Goal: Transaction & Acquisition: Purchase product/service

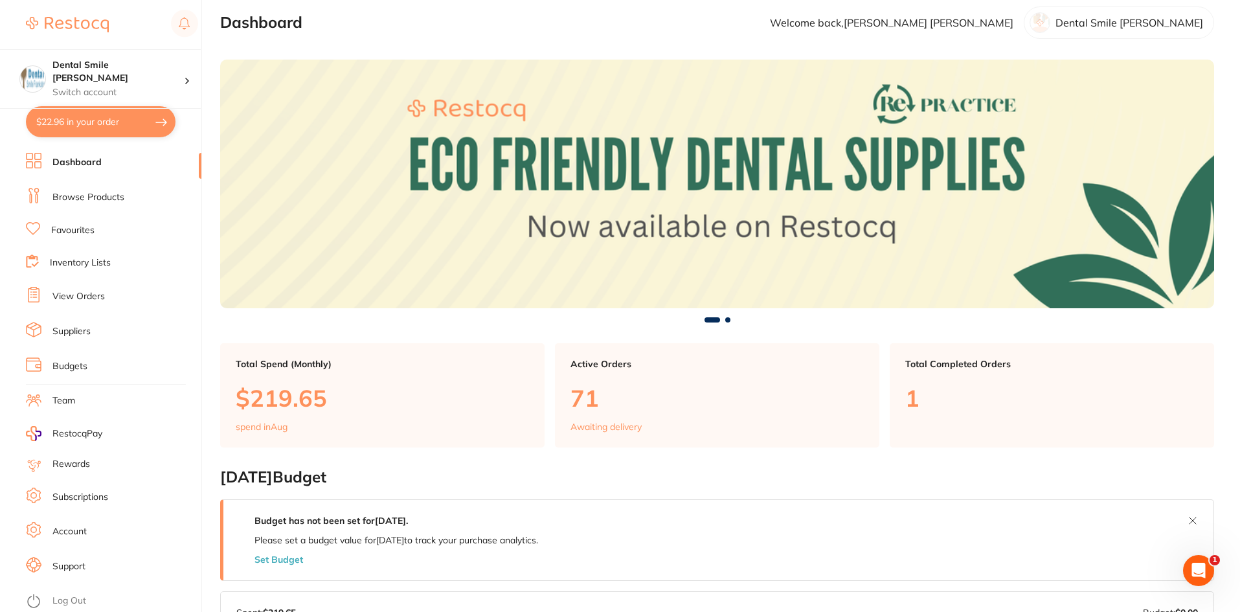
click at [80, 205] on li "Browse Products" at bounding box center [113, 197] width 175 height 19
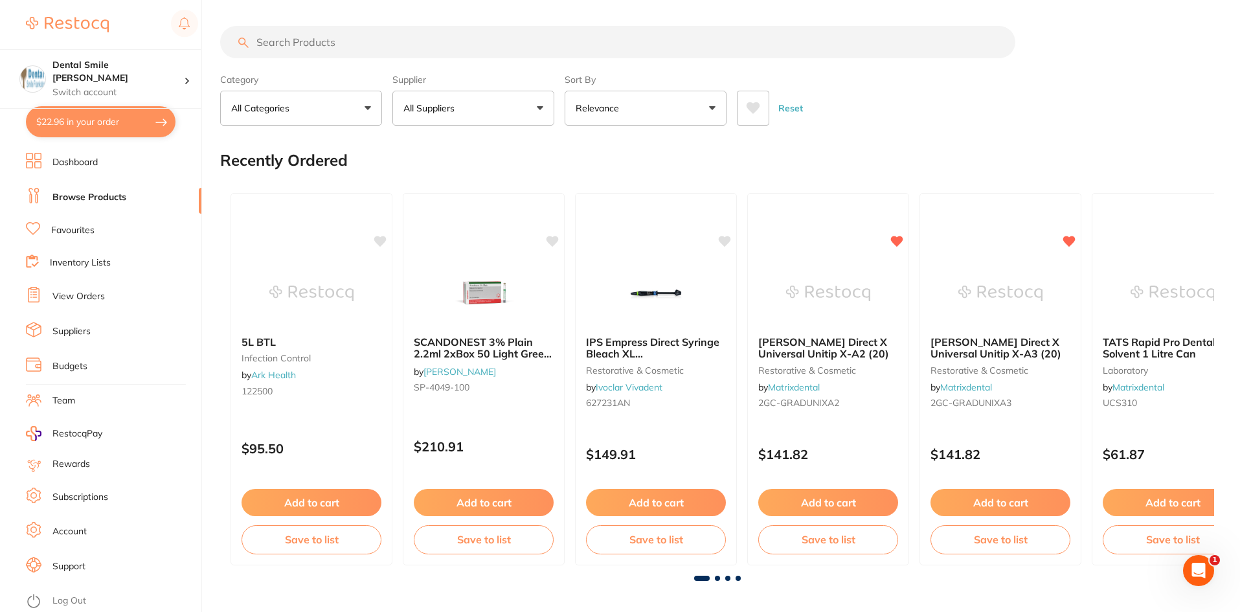
click at [320, 45] on input "search" at bounding box center [617, 42] width 795 height 32
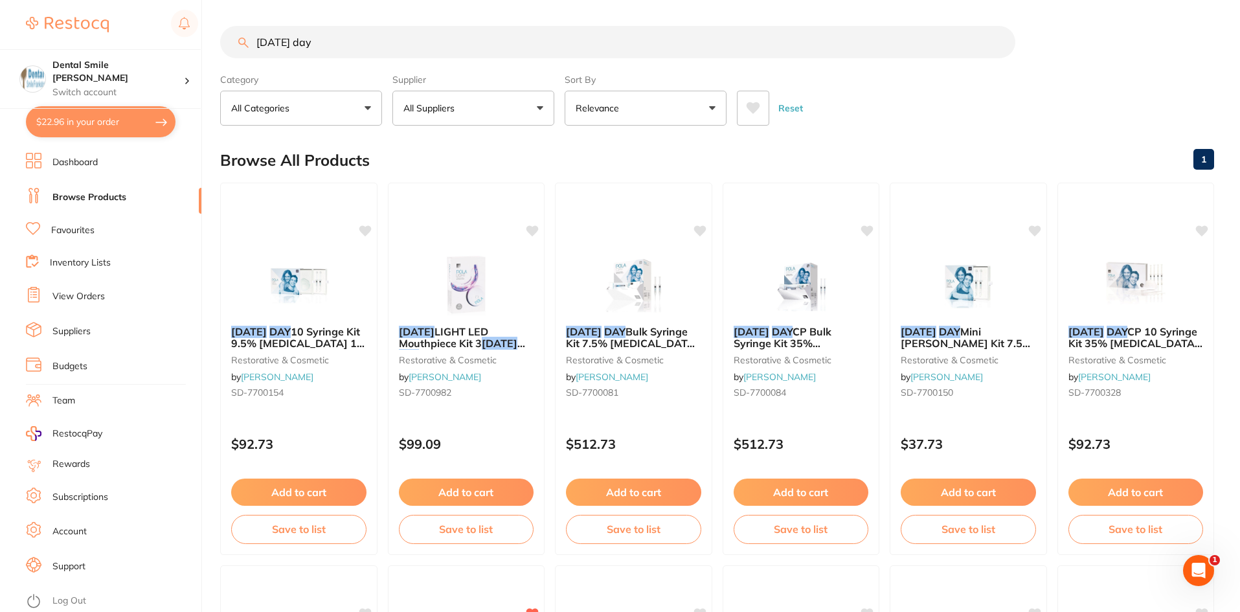
drag, startPoint x: 282, startPoint y: 42, endPoint x: 357, endPoint y: 43, distance: 74.4
click at [352, 42] on input "[DATE] day" at bounding box center [617, 42] width 795 height 32
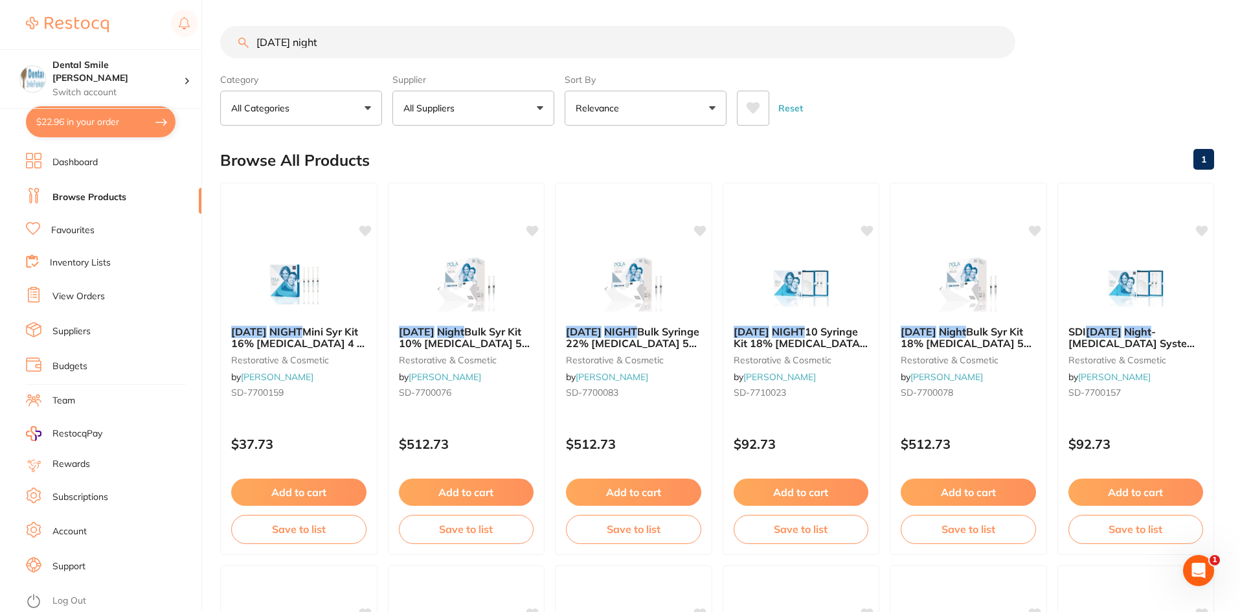
click at [307, 307] on img at bounding box center [298, 283] width 84 height 65
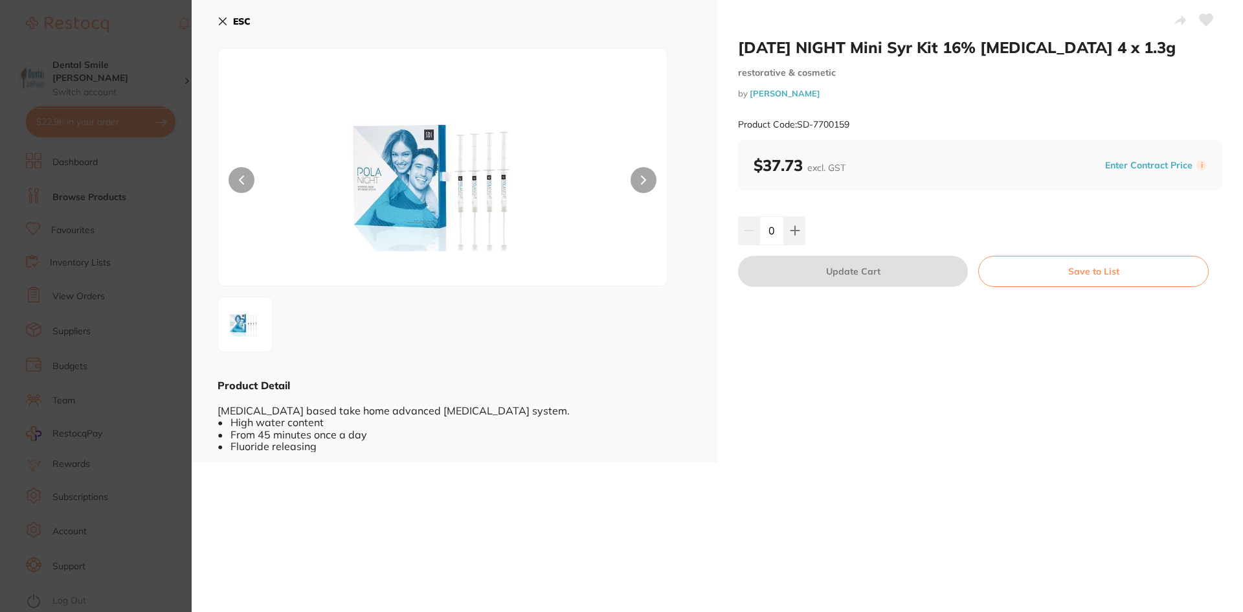
drag, startPoint x: 84, startPoint y: 194, endPoint x: 258, endPoint y: 140, distance: 182.4
click at [84, 195] on section "[DATE] NIGHT Mini Syr Kit 16% [MEDICAL_DATA] 4 x 1.3g restorative & cosmetic by…" at bounding box center [621, 306] width 1243 height 612
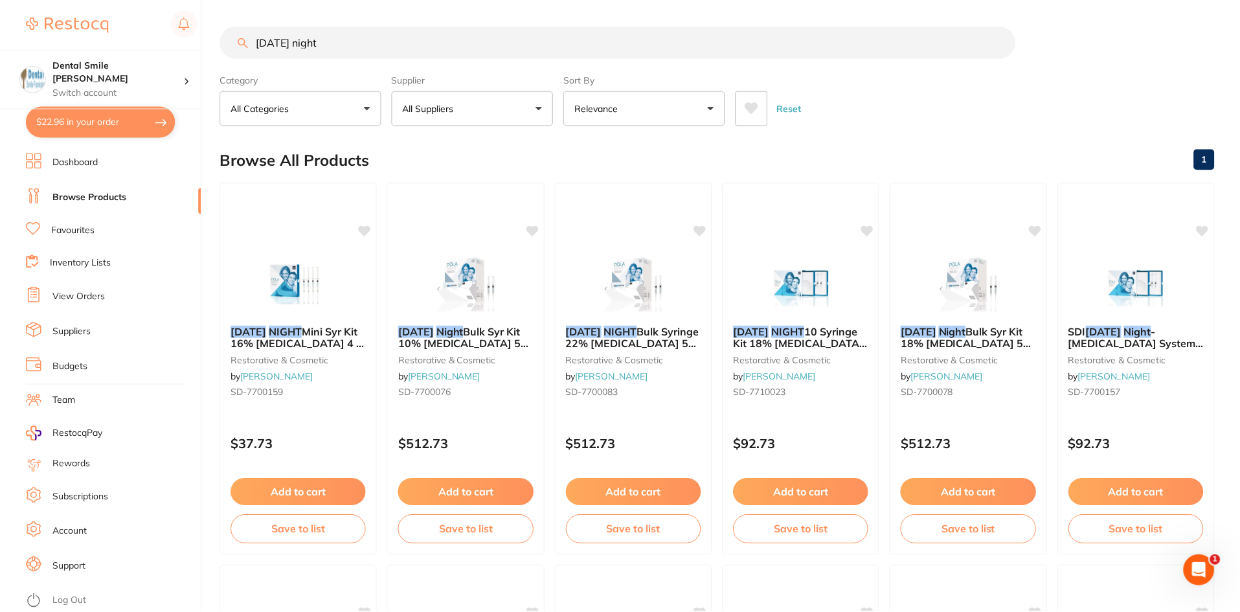
scroll to position [12, 0]
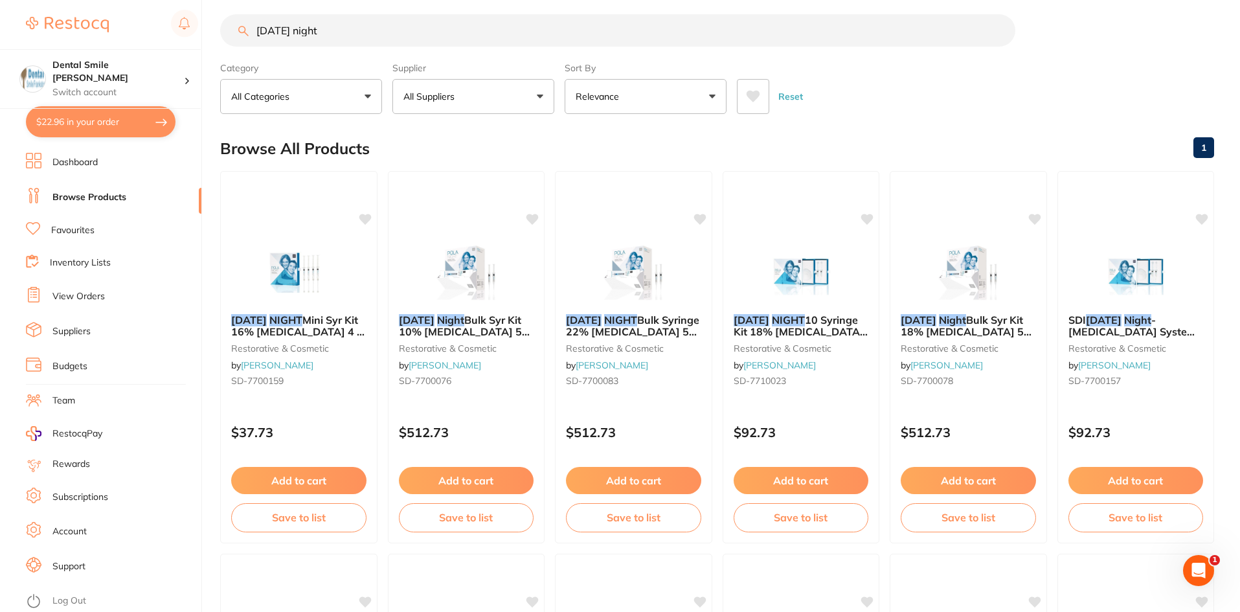
drag, startPoint x: 285, startPoint y: 32, endPoint x: 390, endPoint y: 33, distance: 104.9
click at [390, 33] on input "[DATE] night" at bounding box center [617, 30] width 795 height 32
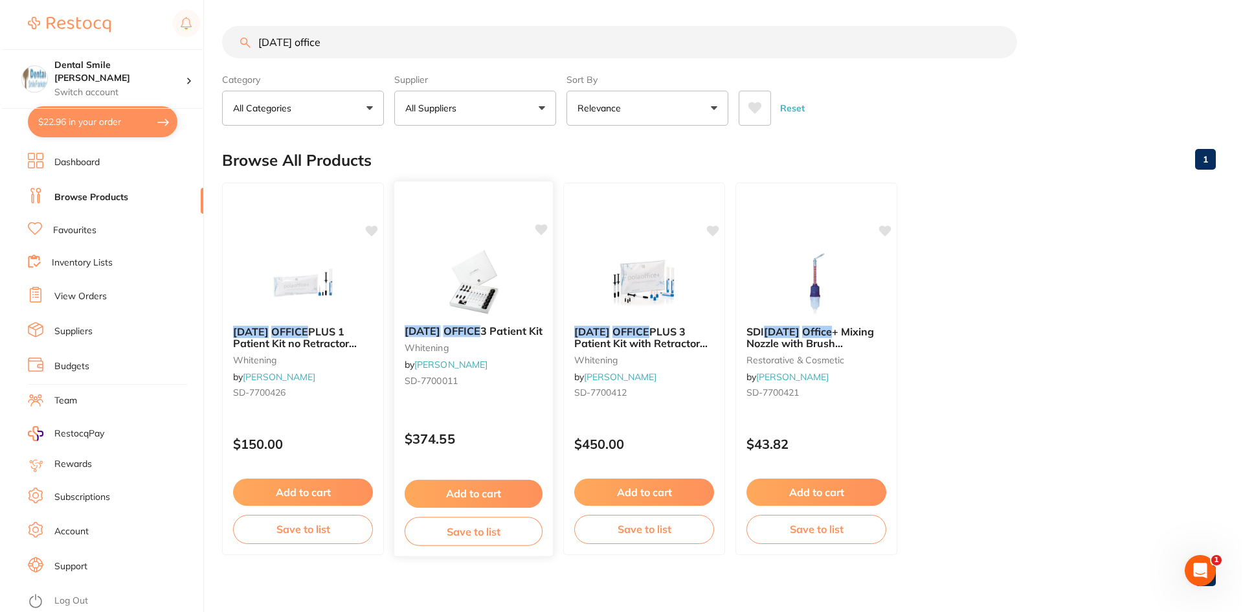
scroll to position [0, 0]
click at [799, 310] on img at bounding box center [814, 281] width 85 height 65
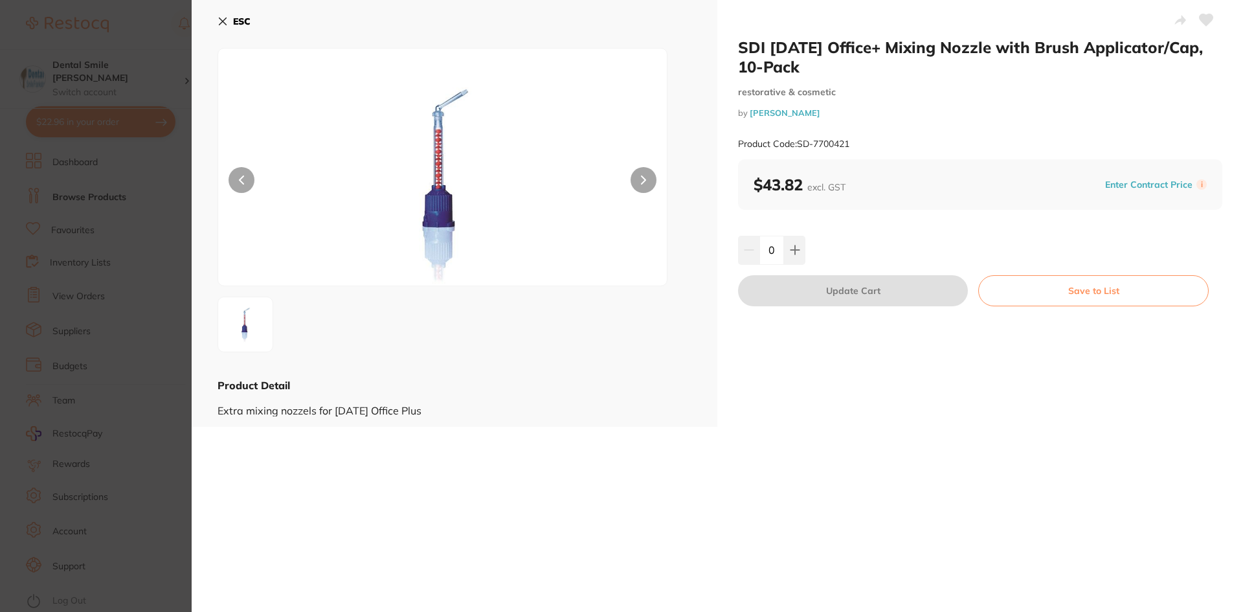
click at [147, 313] on section "SDI [DATE] Office+ Mixing Nozzle with Brush Applicator/Cap, 10-Pack restorative…" at bounding box center [621, 306] width 1243 height 612
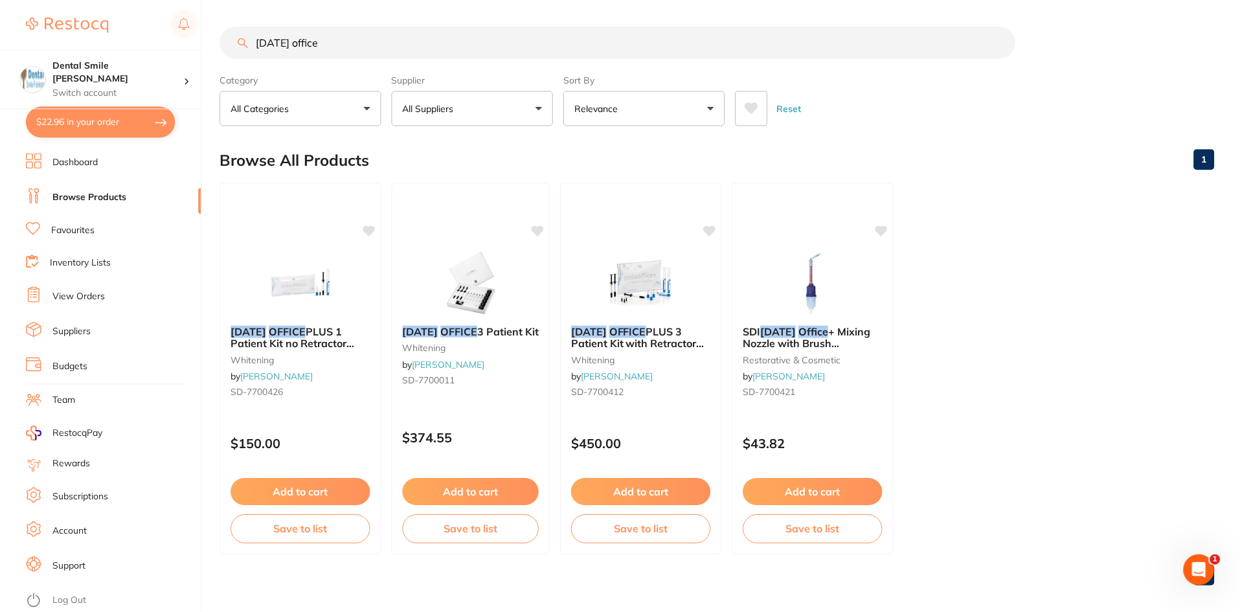
scroll to position [10, 0]
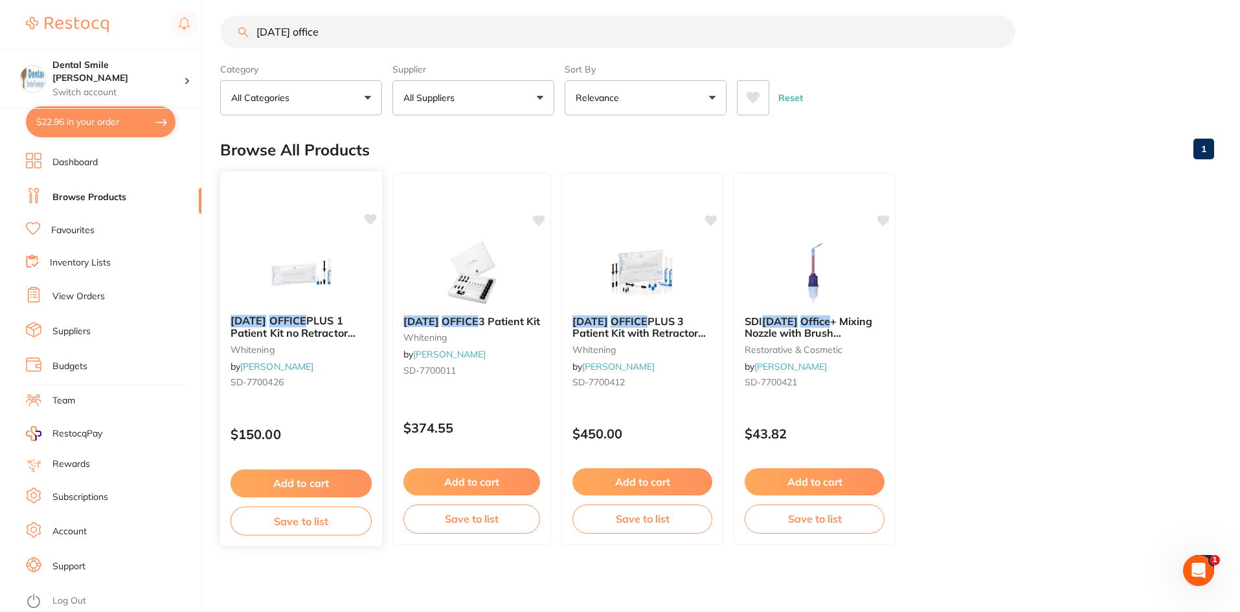
click at [289, 305] on div "[DATE] OFFICE PLUS 1 Patient Kit no Retractor 2.8ml Syringe [MEDICAL_DATA] by […" at bounding box center [301, 353] width 162 height 99
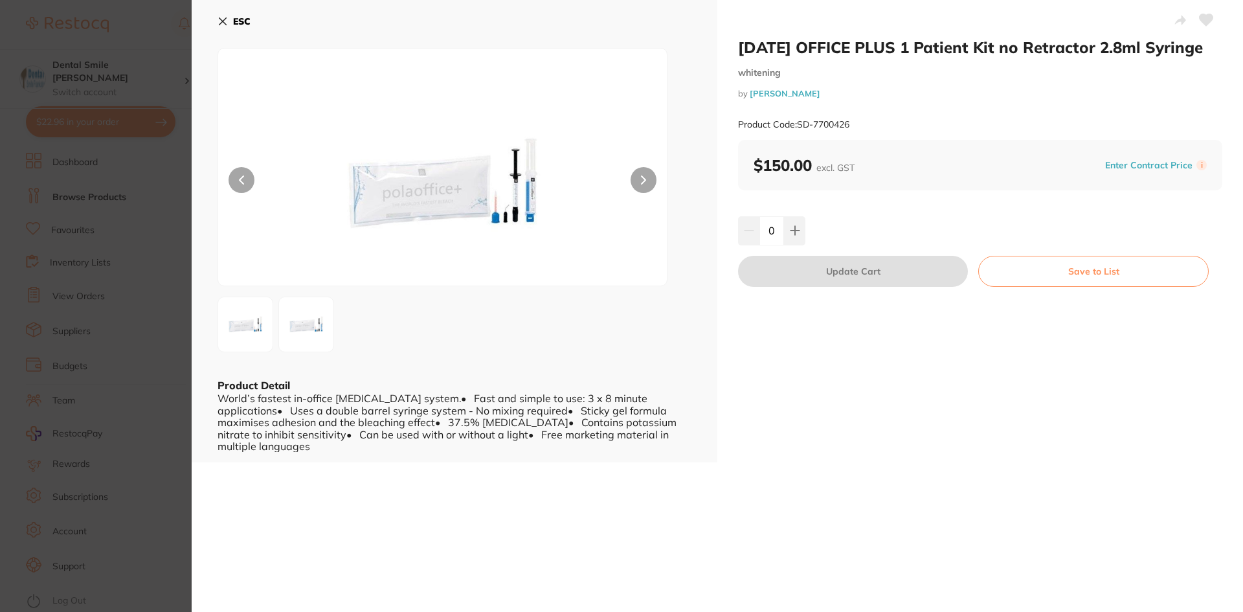
click at [164, 269] on section "[DATE] OFFICE PLUS 1 Patient Kit no Retractor 2.8ml Syringe [MEDICAL_DATA] by […" at bounding box center [621, 306] width 1243 height 612
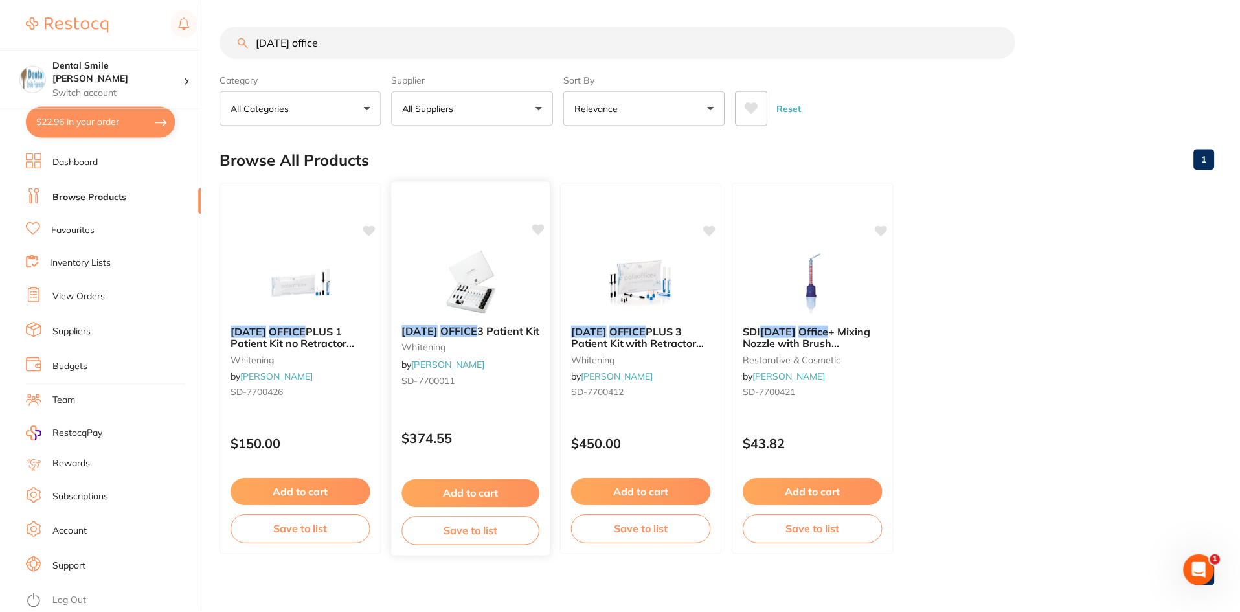
scroll to position [10, 0]
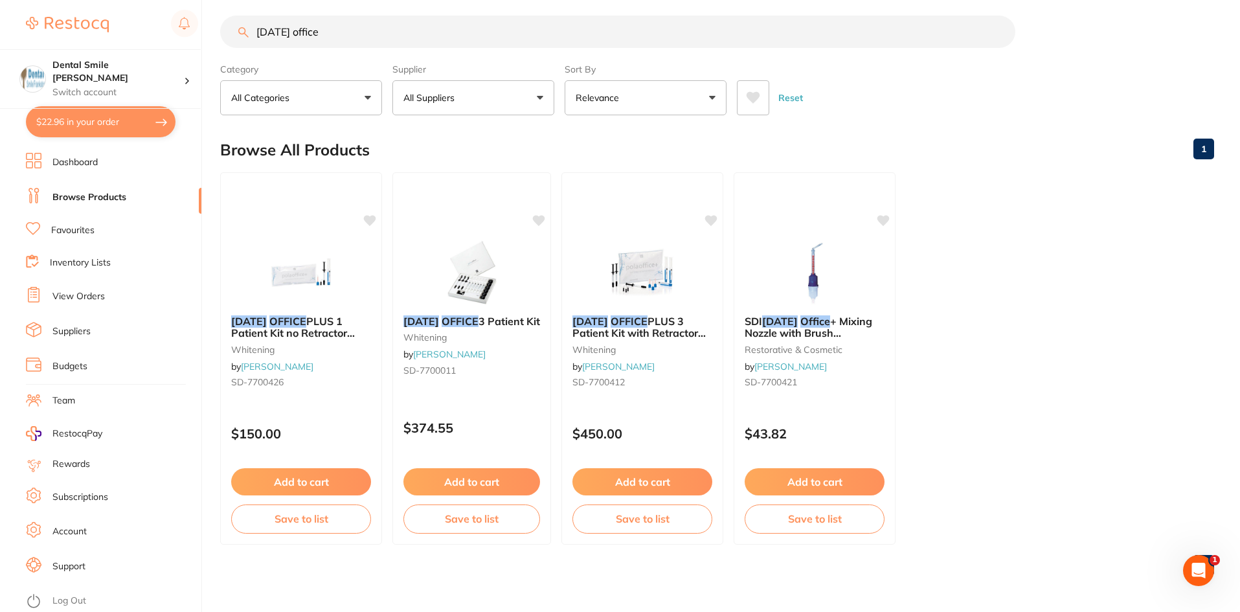
drag, startPoint x: 282, startPoint y: 32, endPoint x: 339, endPoint y: 28, distance: 57.7
click at [339, 28] on input "[DATE] office" at bounding box center [617, 32] width 795 height 32
type input "[DATE] day"
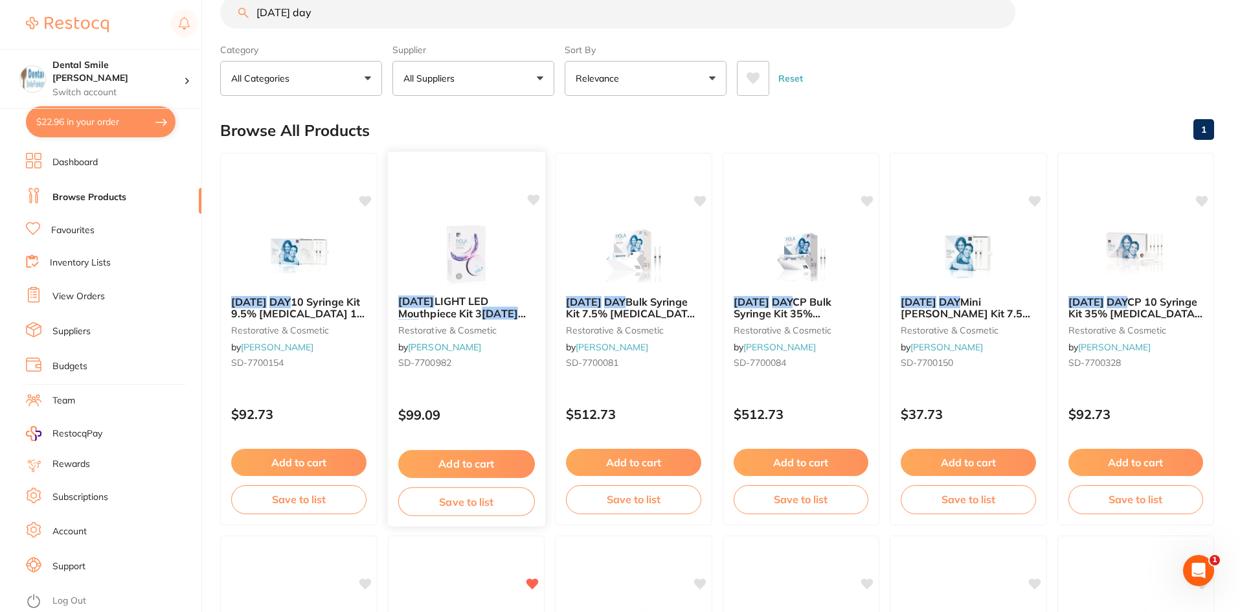
scroll to position [0, 0]
